Goal: Check status: Check status

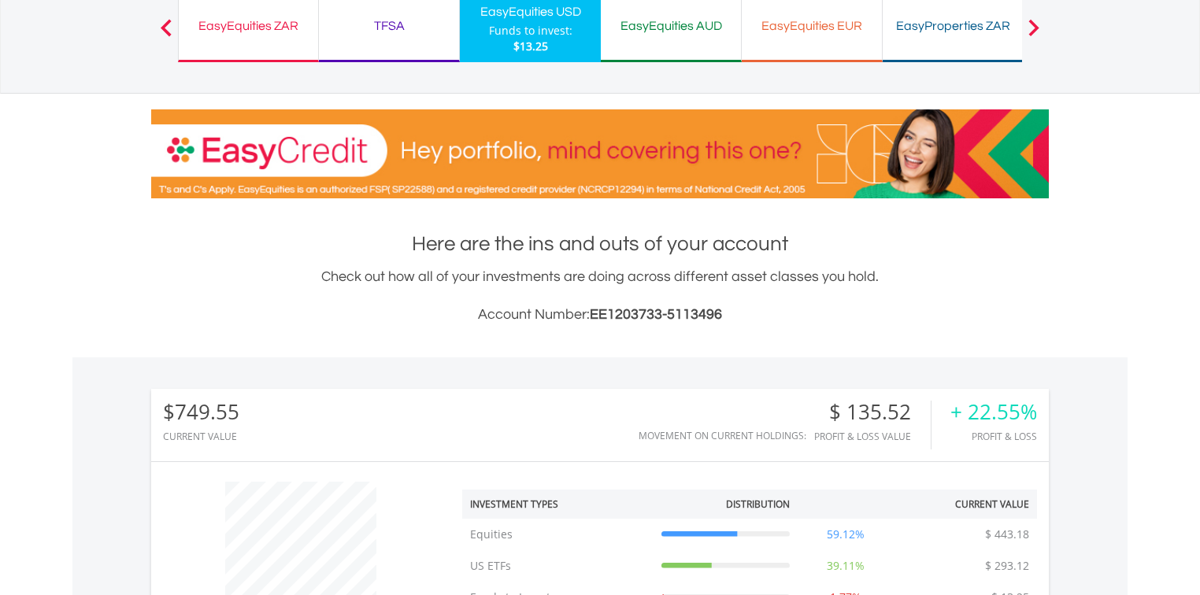
scroll to position [126, 0]
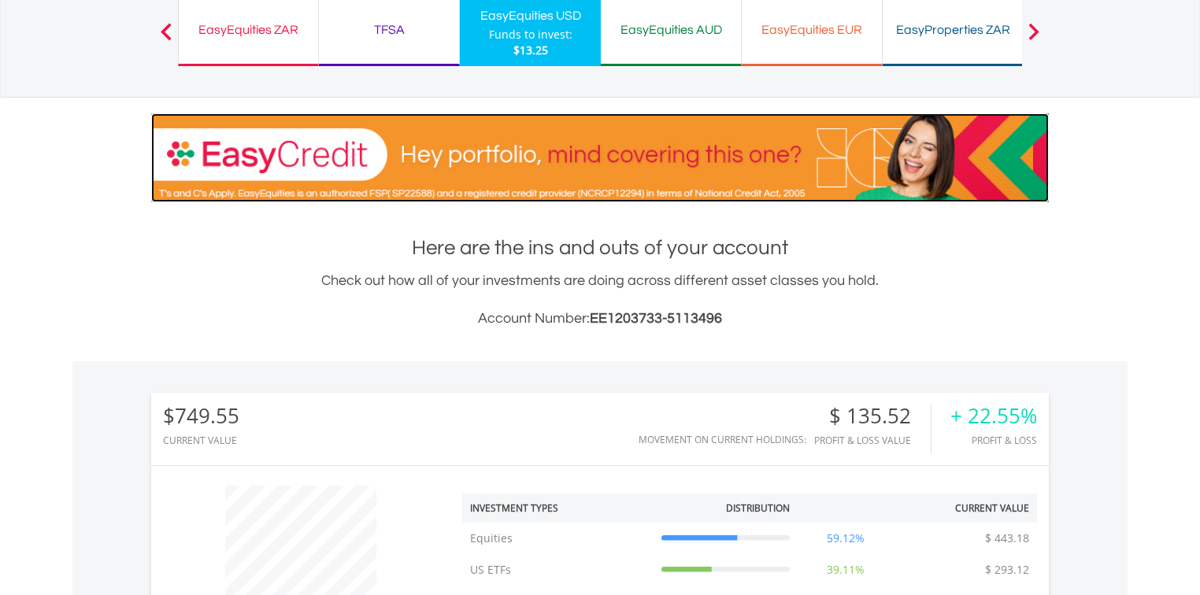
click at [745, 154] on img at bounding box center [600, 157] width 898 height 89
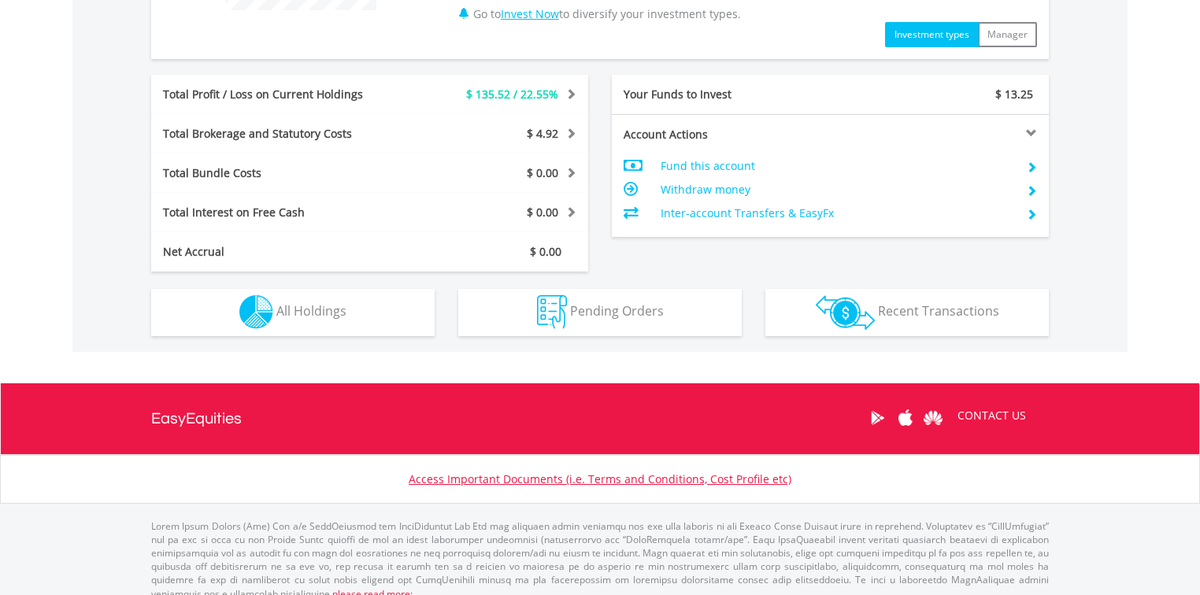
scroll to position [756, 0]
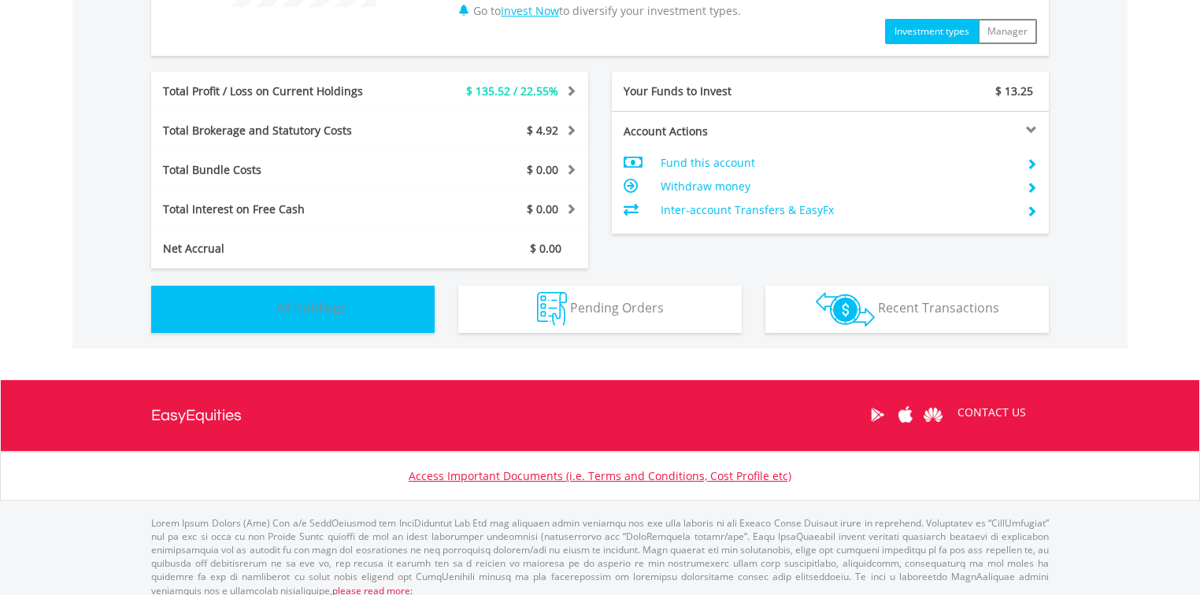
click at [373, 306] on button "Holdings All Holdings" at bounding box center [293, 309] width 284 height 47
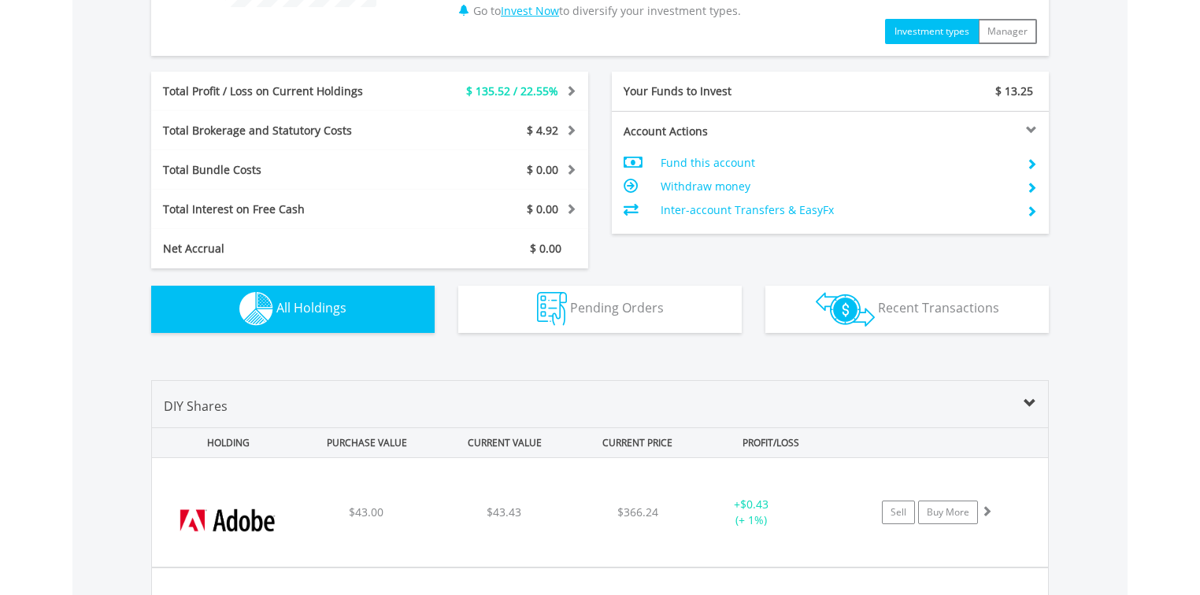
scroll to position [1135, 0]
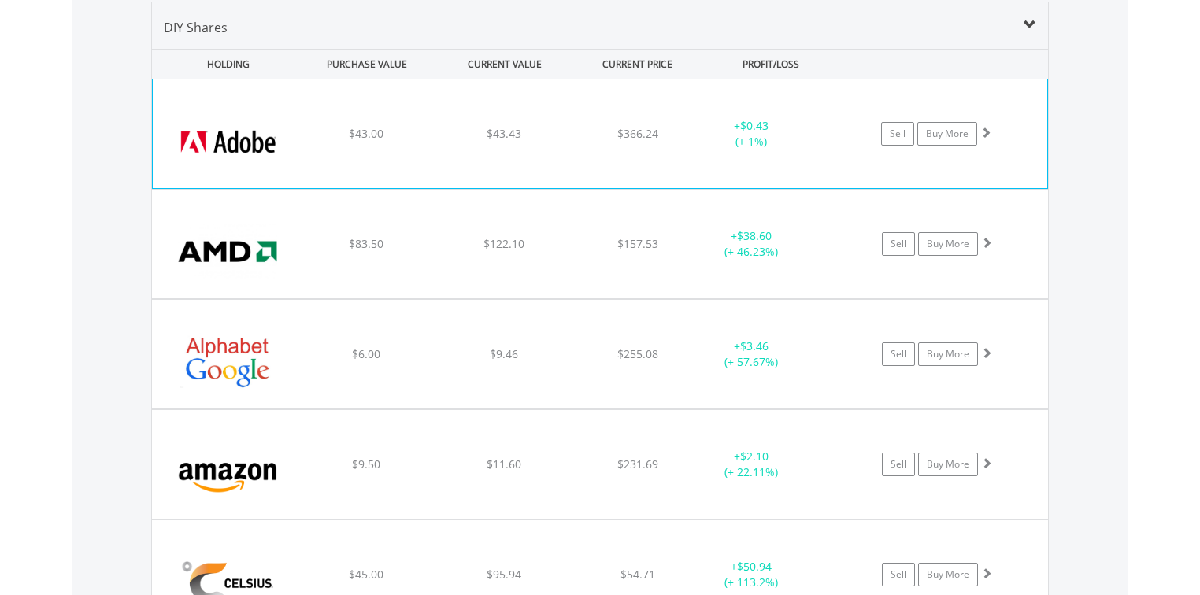
click at [612, 120] on div "﻿ Adobe Systems Inc $43.00 $43.43 $366.24 + $0.43 (+ 1%) Sell Buy More" at bounding box center [600, 134] width 895 height 109
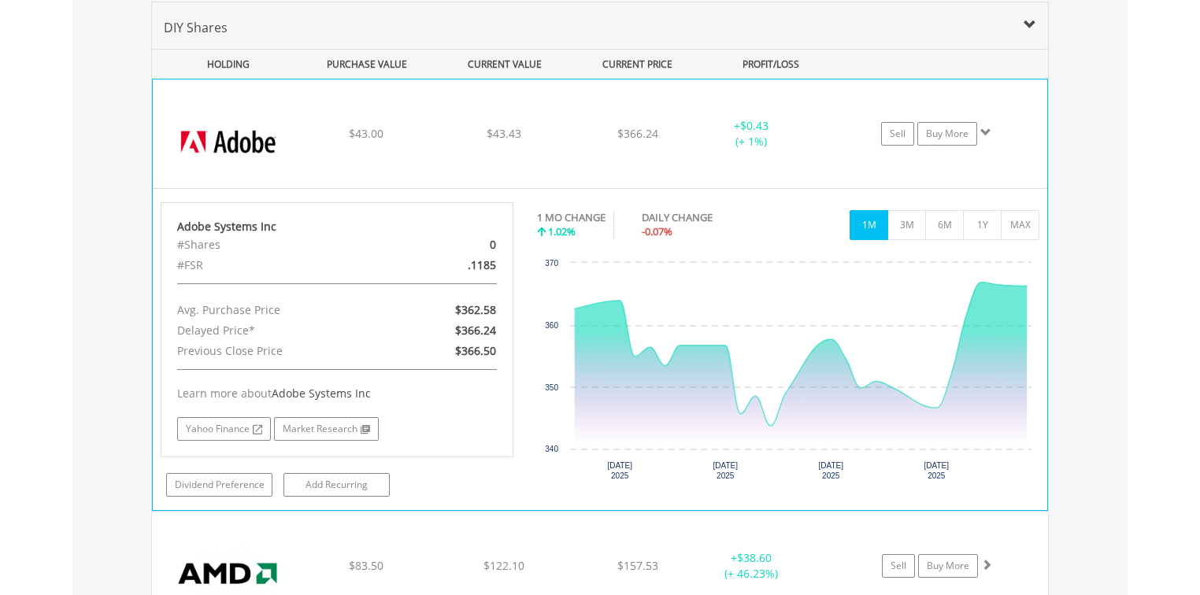
click at [652, 155] on div "﻿ Adobe Systems Inc $43.00 $43.43 $366.24 + $0.43 (+ 1%) Sell Buy More" at bounding box center [600, 134] width 895 height 109
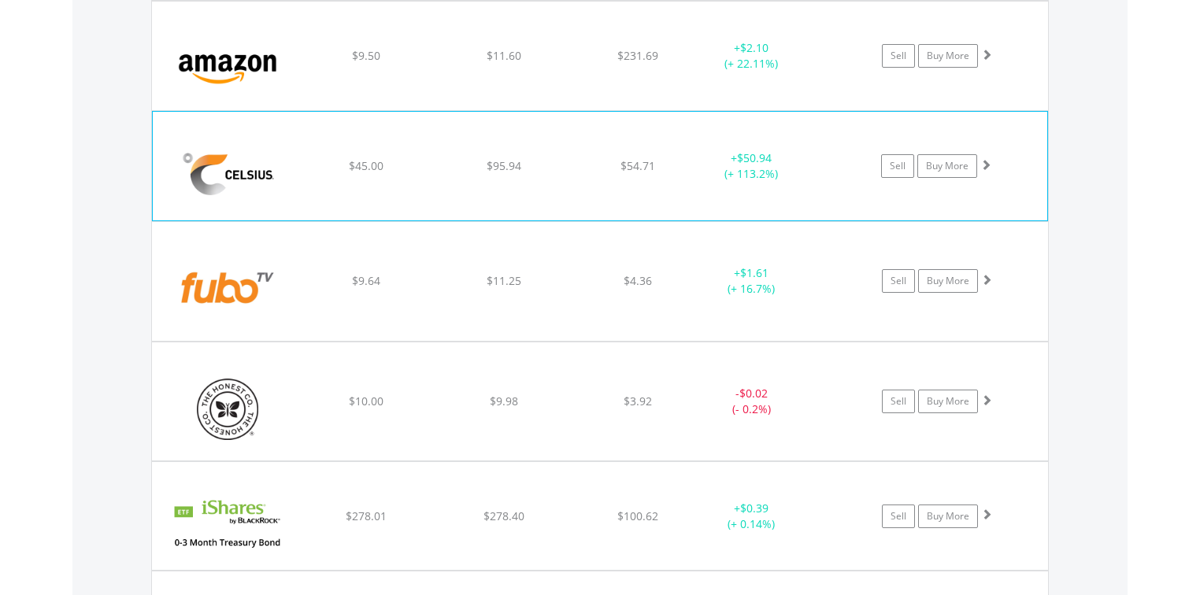
scroll to position [1576, 0]
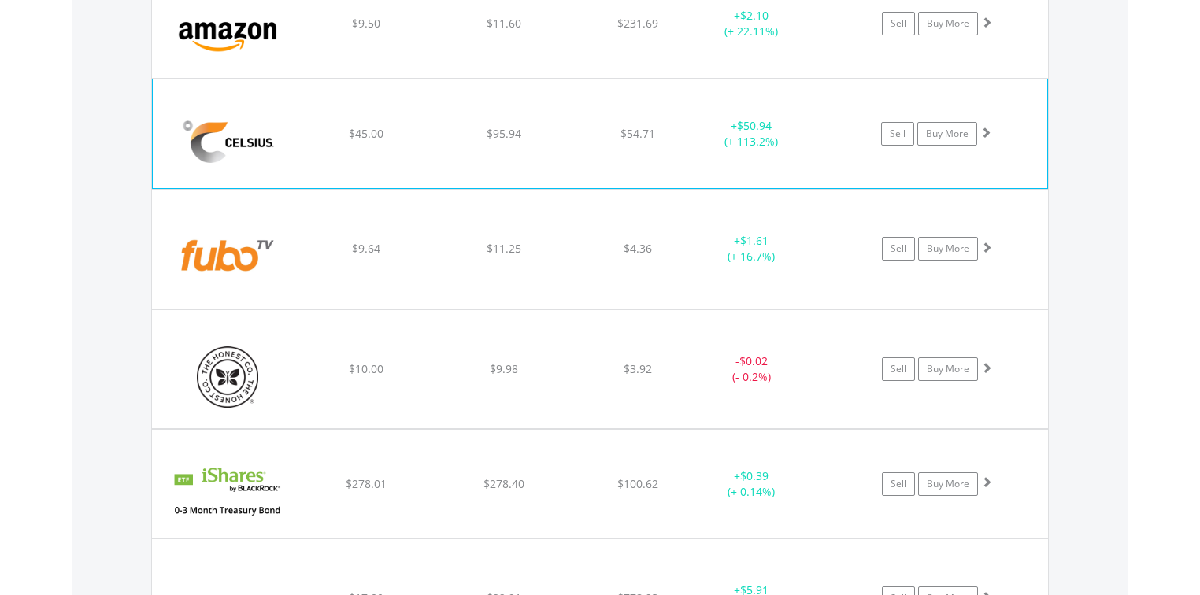
click at [631, 121] on div "﻿ Celsius Holdings Inc $45.00 $95.94 $54.71 + $50.94 (+ 113.2%) Sell Buy More" at bounding box center [600, 134] width 895 height 109
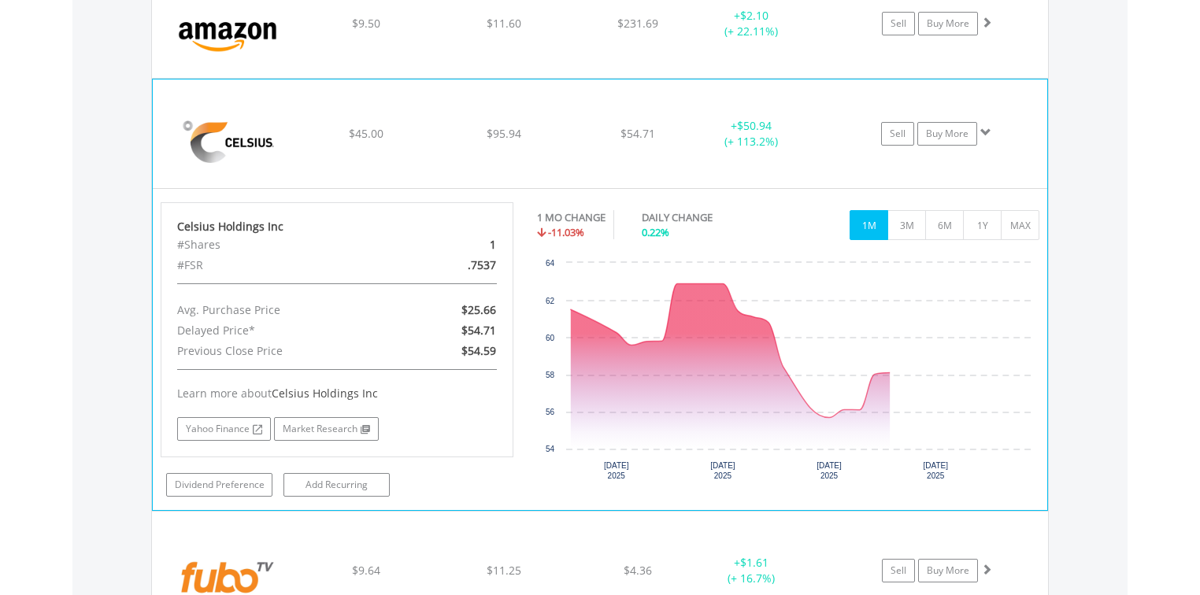
click at [657, 158] on div "﻿ Celsius Holdings Inc $45.00 $95.94 $54.71 + $50.94 (+ 113.2%) Sell Buy More" at bounding box center [600, 134] width 895 height 109
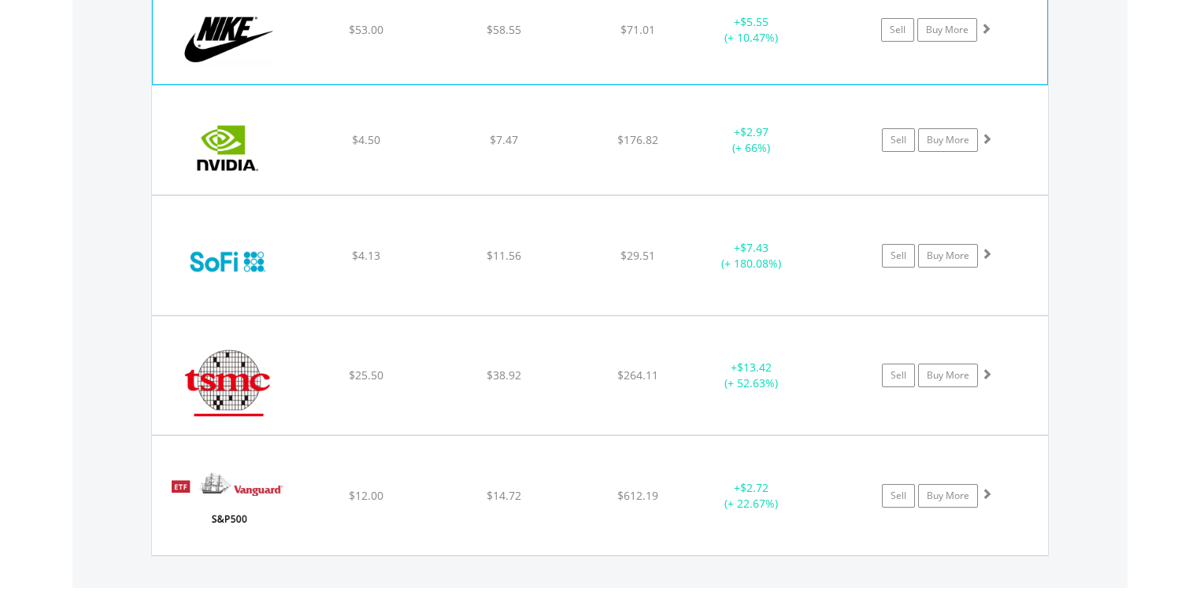
scroll to position [2269, 0]
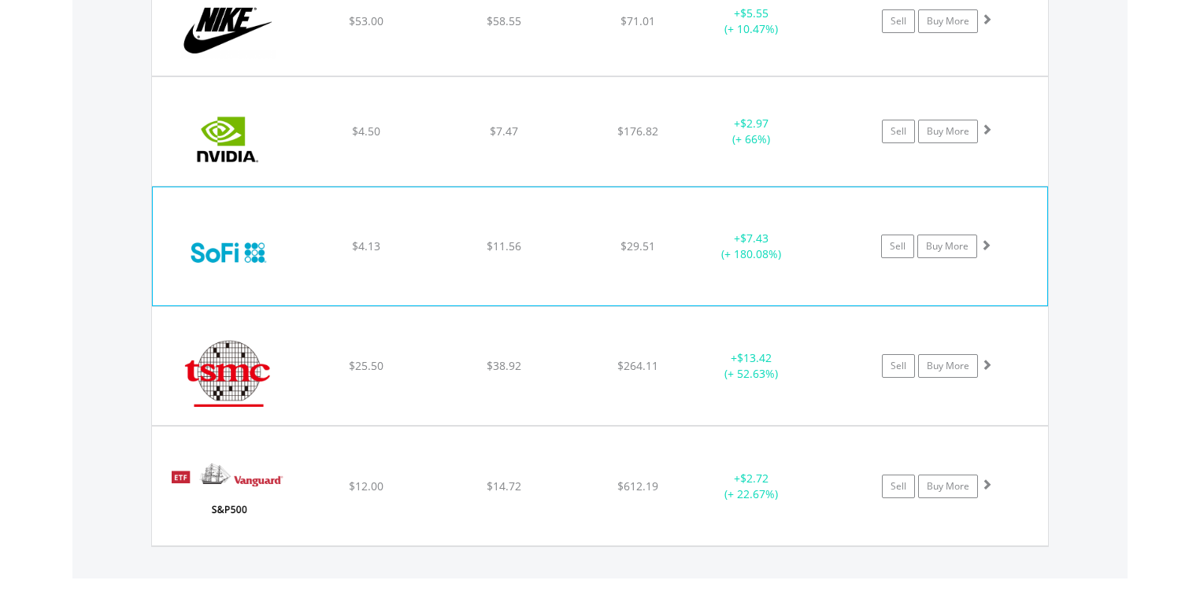
click at [696, 236] on div "+ $7.43 (+ 180.08%)" at bounding box center [751, 247] width 118 height 32
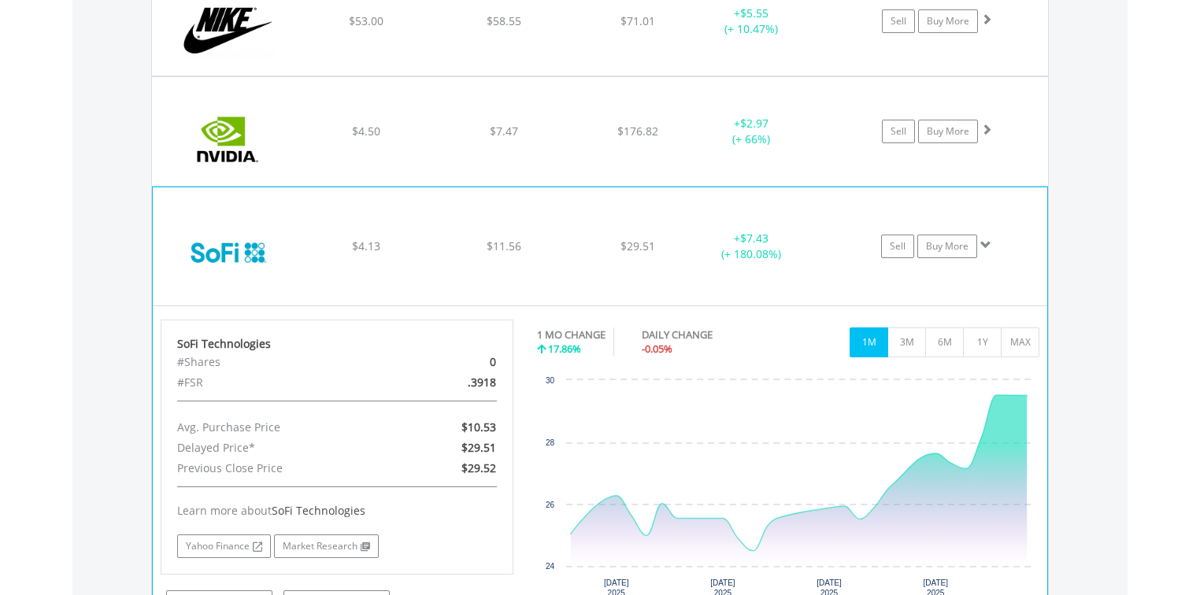
click at [617, 258] on div "﻿ SoFi Technologies $4.13 $11.56 $29.51 + $7.43 (+ 180.08%) Sell Buy More" at bounding box center [600, 246] width 895 height 118
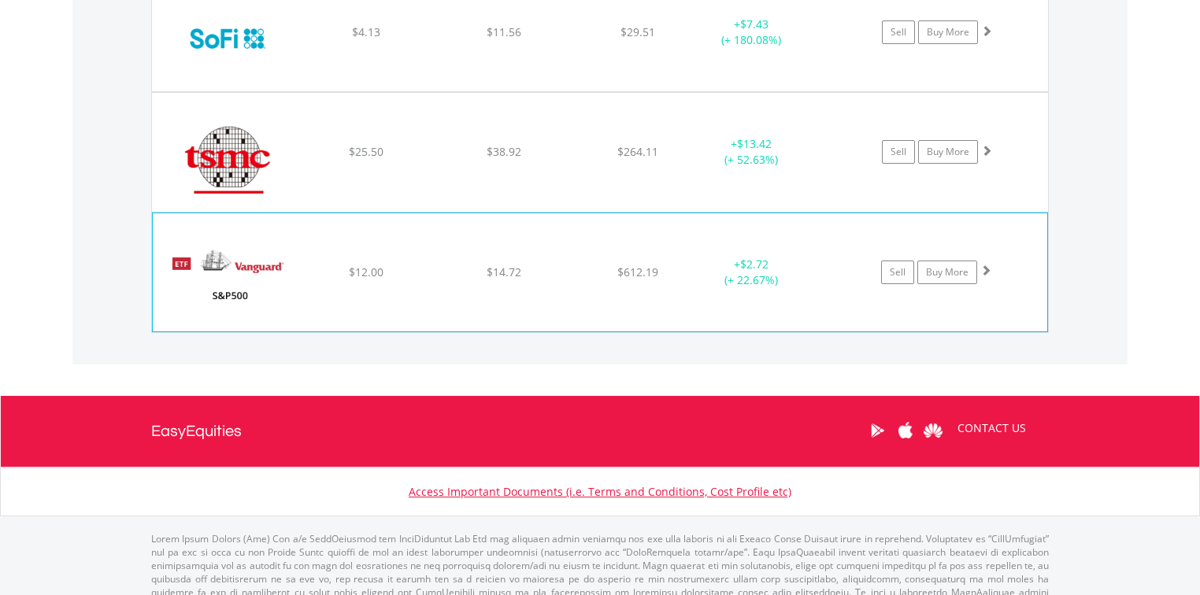
scroll to position [2504, 0]
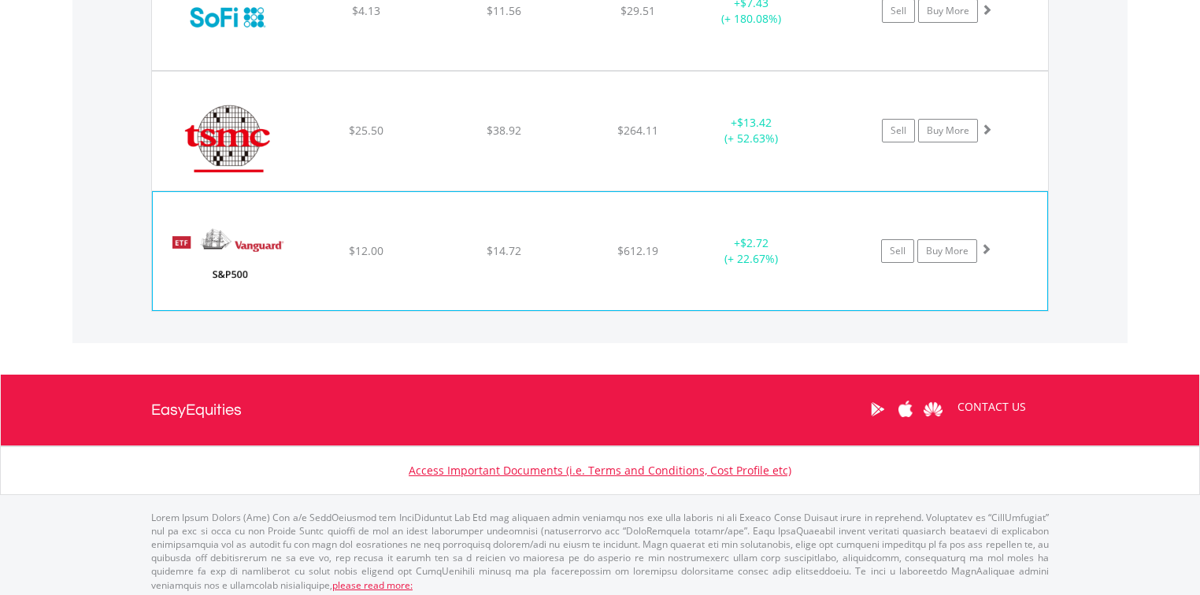
click at [495, 243] on span "$14.72" at bounding box center [504, 250] width 35 height 15
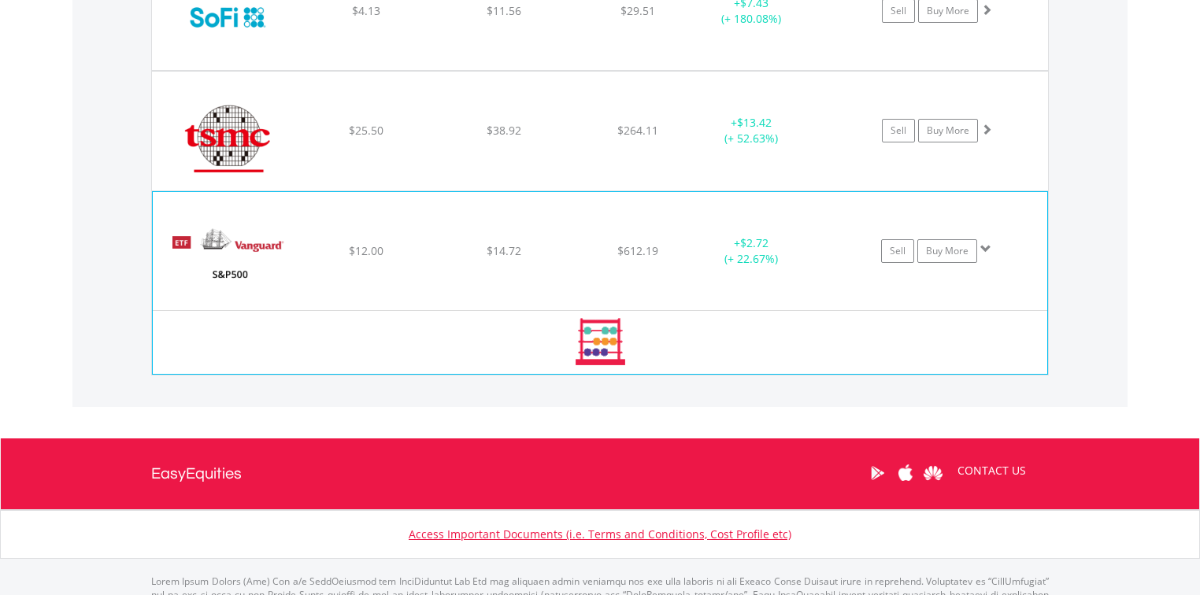
click at [502, 243] on span "$14.72" at bounding box center [504, 250] width 35 height 15
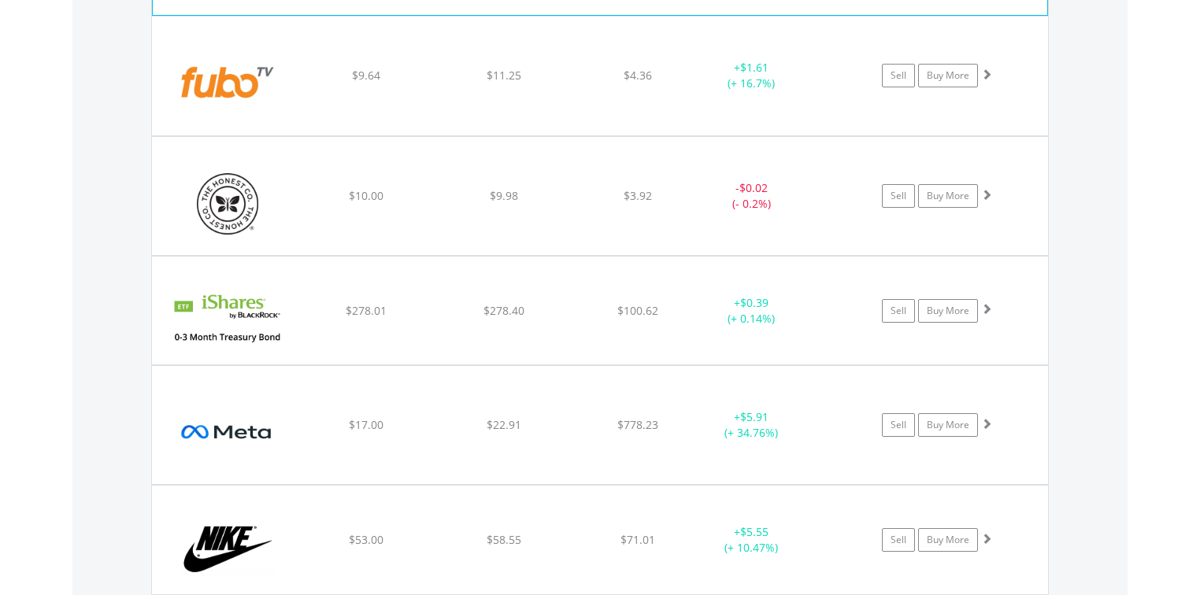
scroll to position [1748, 0]
